Goal: Task Accomplishment & Management: Manage account settings

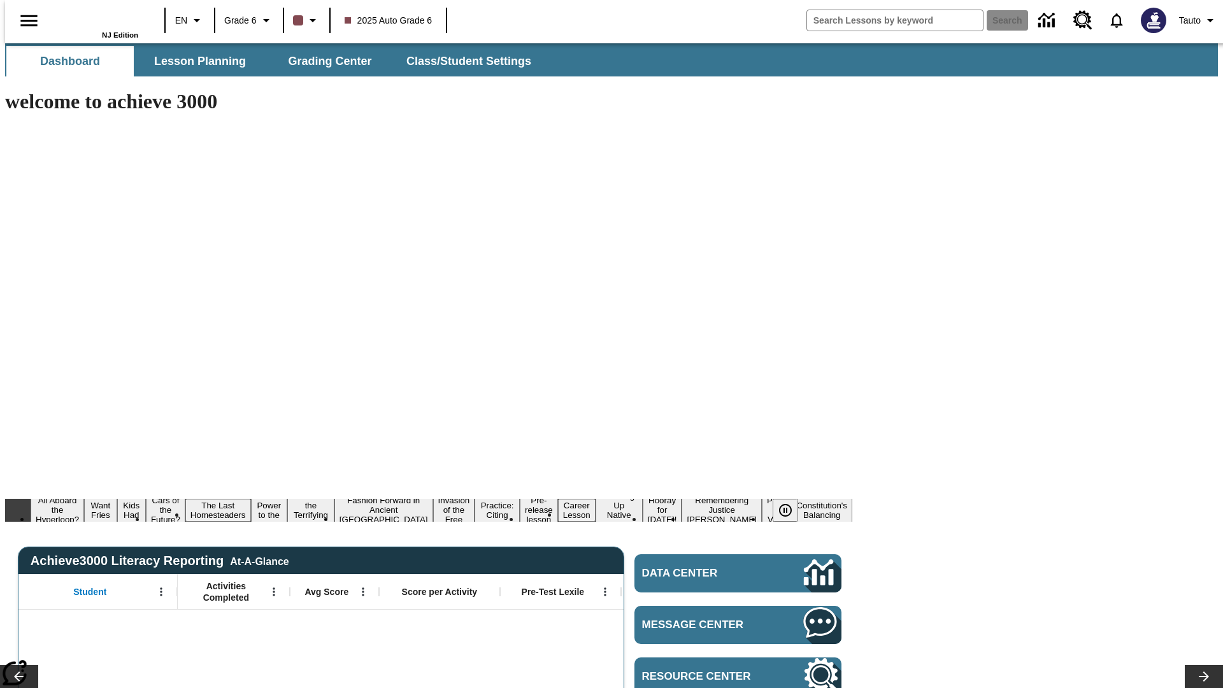
type input "-1"
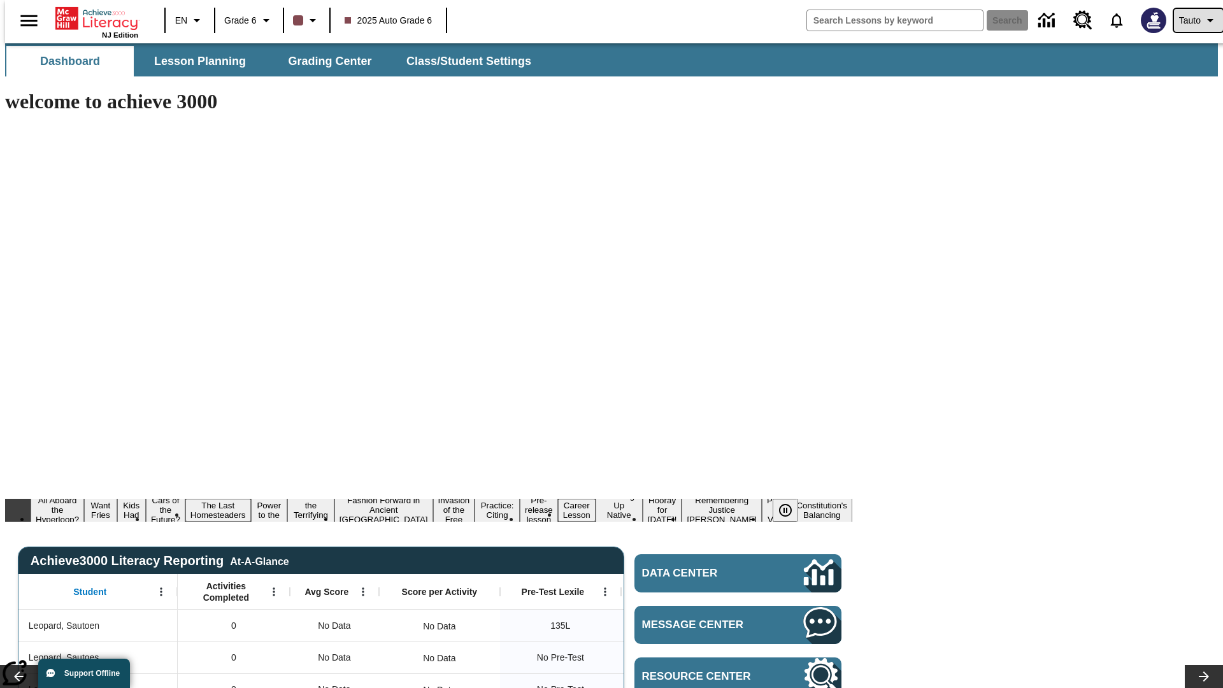
click at [1192, 20] on span "Tauto" at bounding box center [1190, 20] width 22 height 13
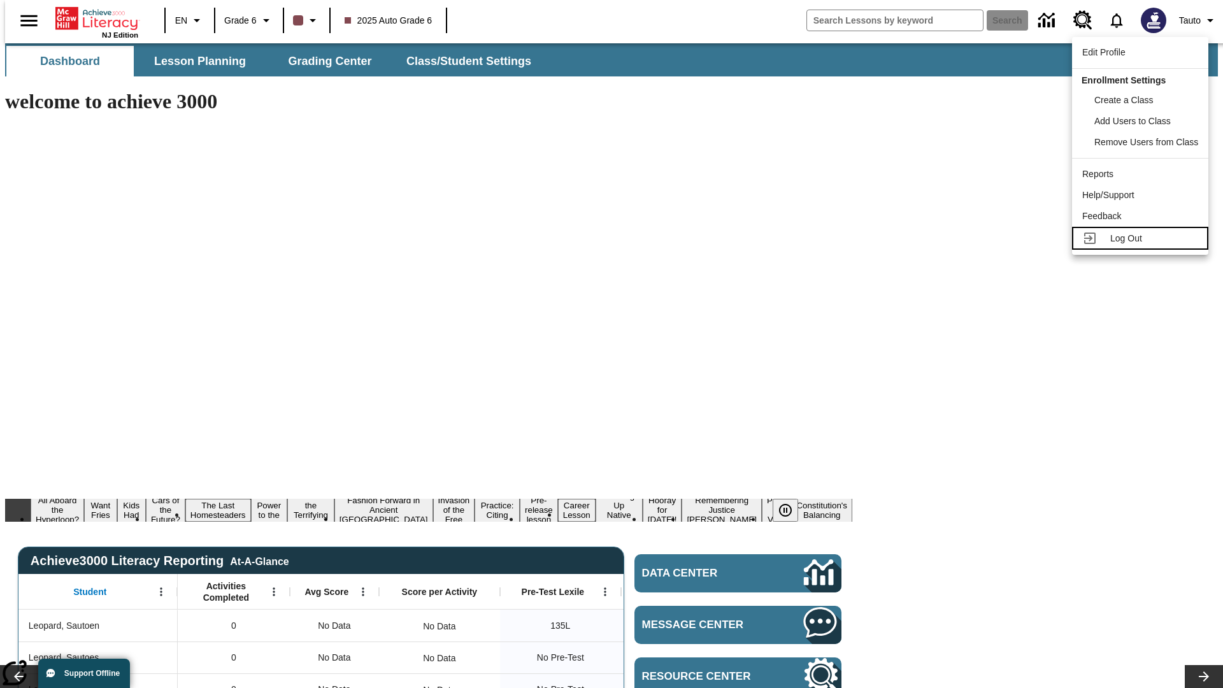
click at [1142, 238] on span "Log Out" at bounding box center [1126, 238] width 32 height 10
